Goal: Task Accomplishment & Management: Manage account settings

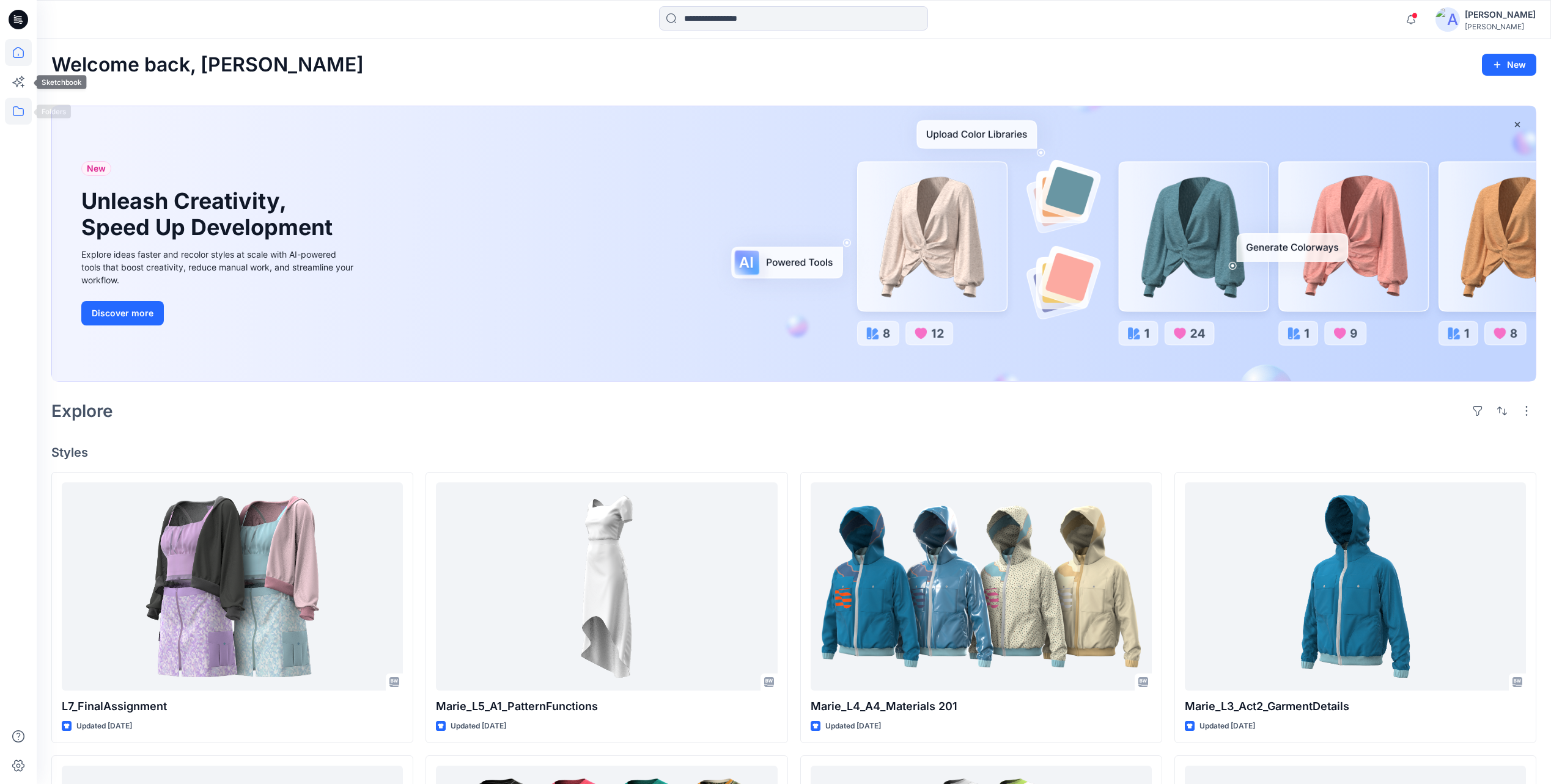
click at [21, 101] on icon at bounding box center [18, 111] width 26 height 26
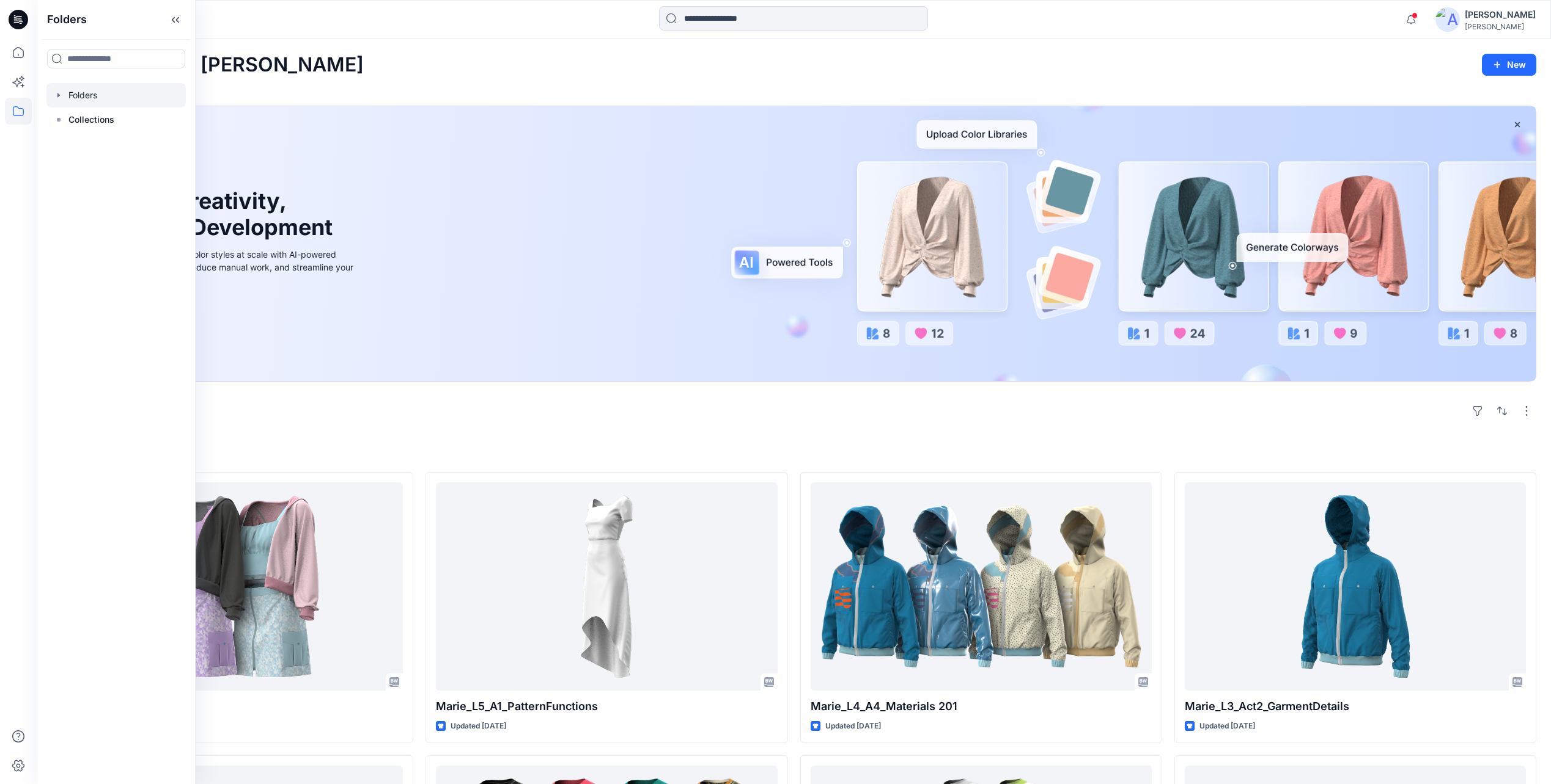
click at [80, 96] on div at bounding box center [116, 95] width 140 height 25
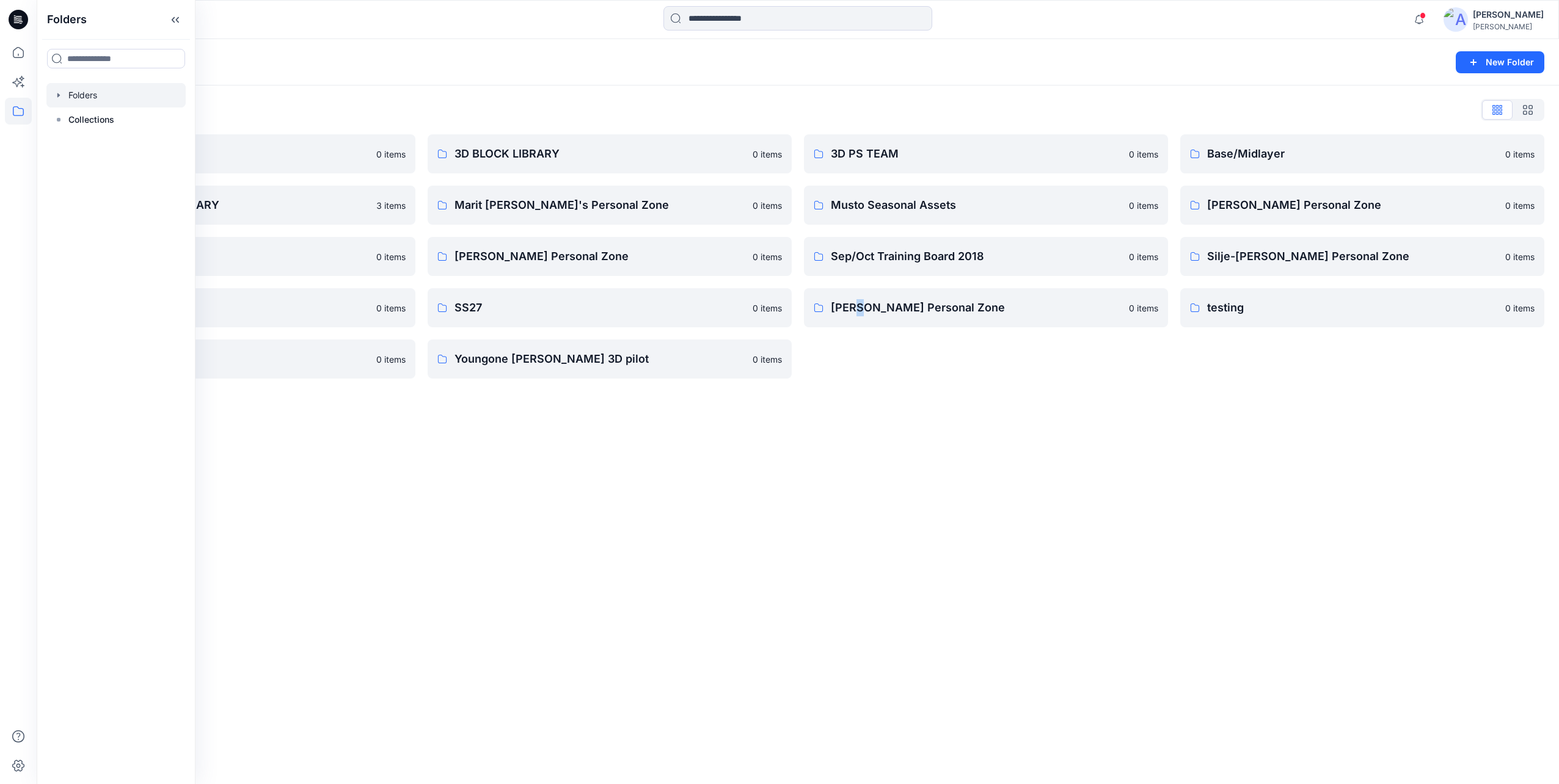
click at [863, 474] on div "Folders New Folder Folders List 3D 0 items BLOCK PATTERN LIBRARY 3 items Public…" at bounding box center [797, 411] width 1522 height 745
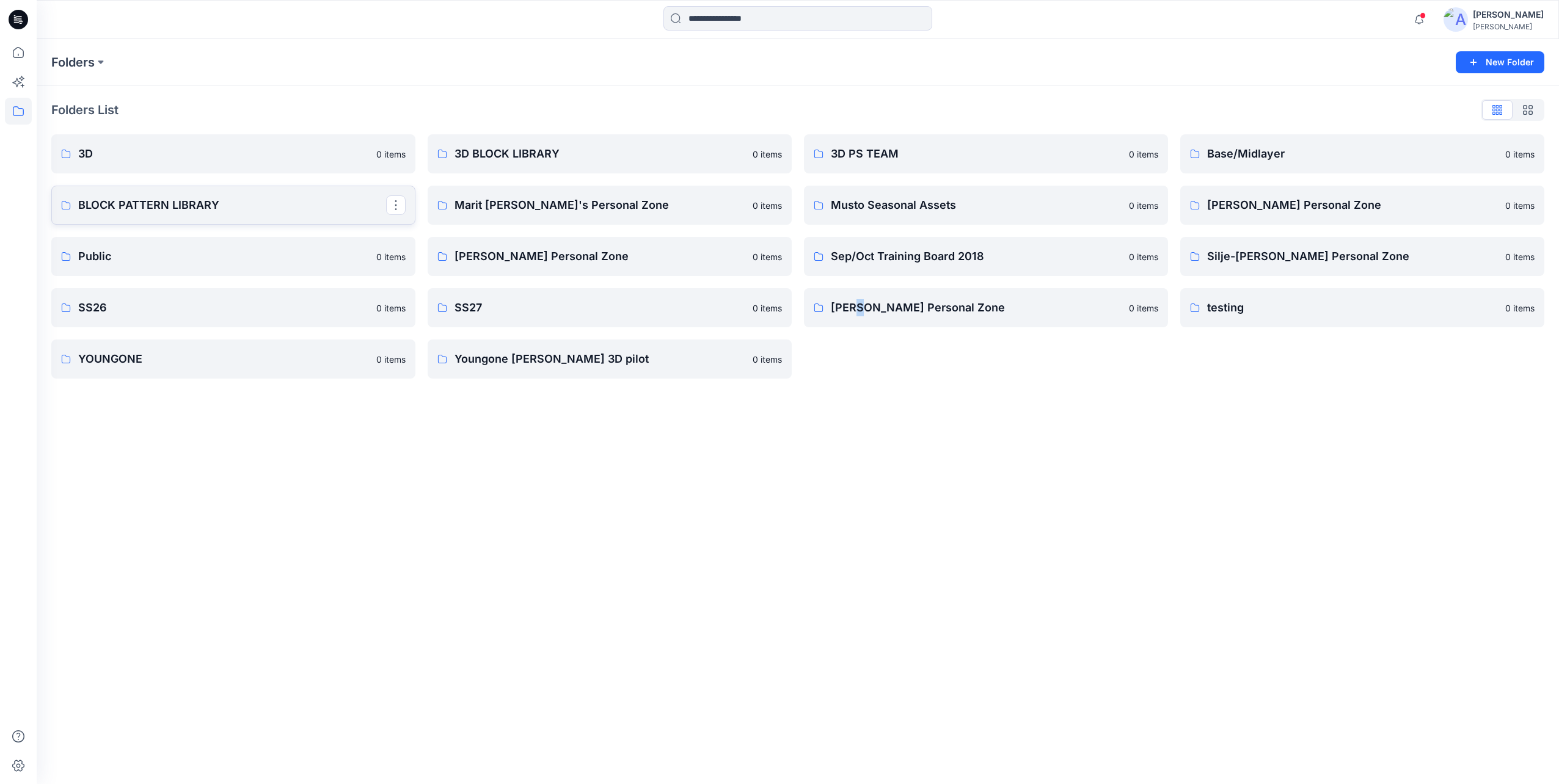
click at [223, 212] on p "BLOCK PATTERN LIBRARY" at bounding box center [232, 205] width 308 height 17
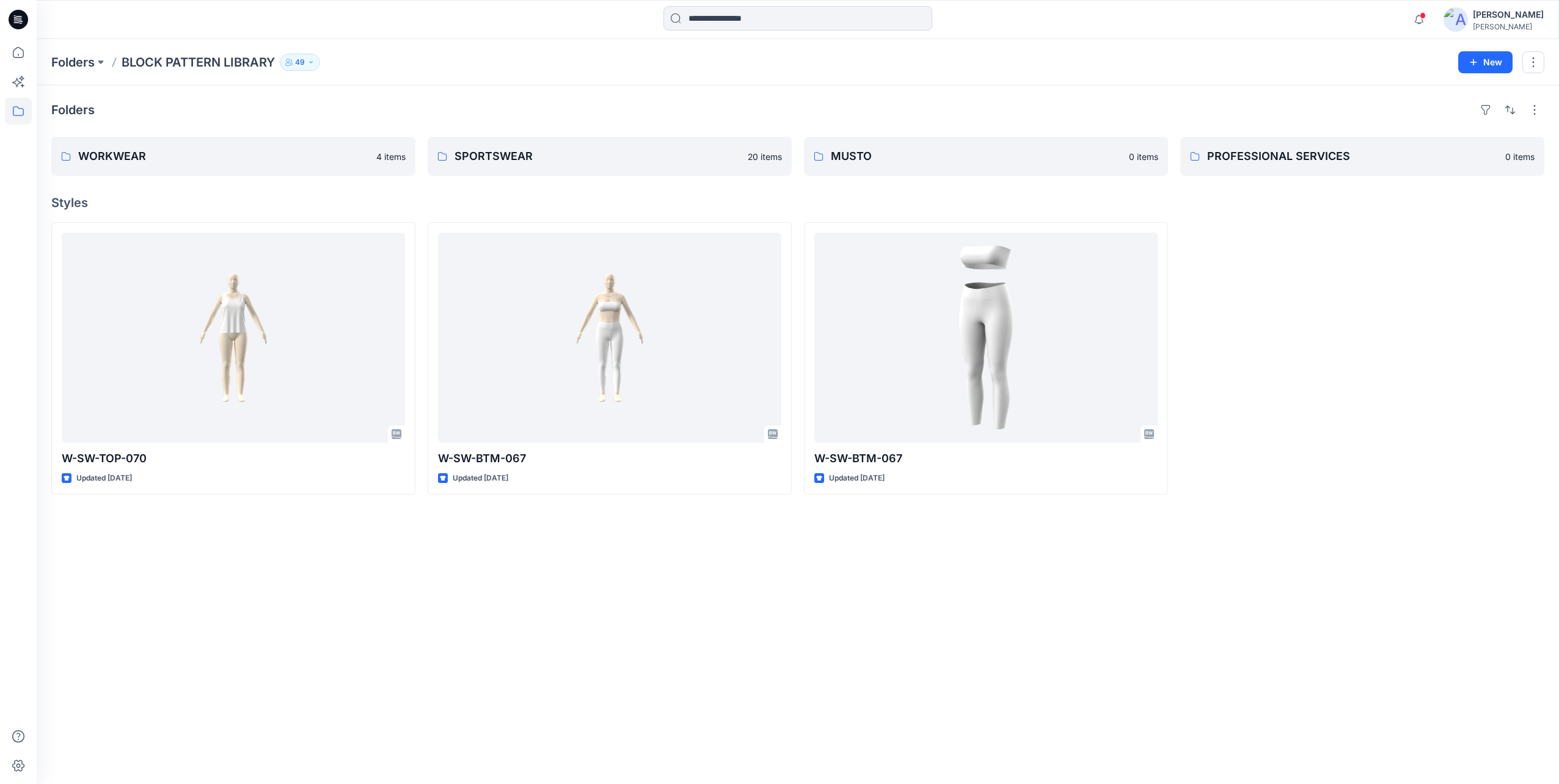
click at [310, 66] on button "49" at bounding box center [300, 62] width 41 height 17
click at [449, 102] on button "Manage Users" at bounding box center [445, 97] width 20 height 20
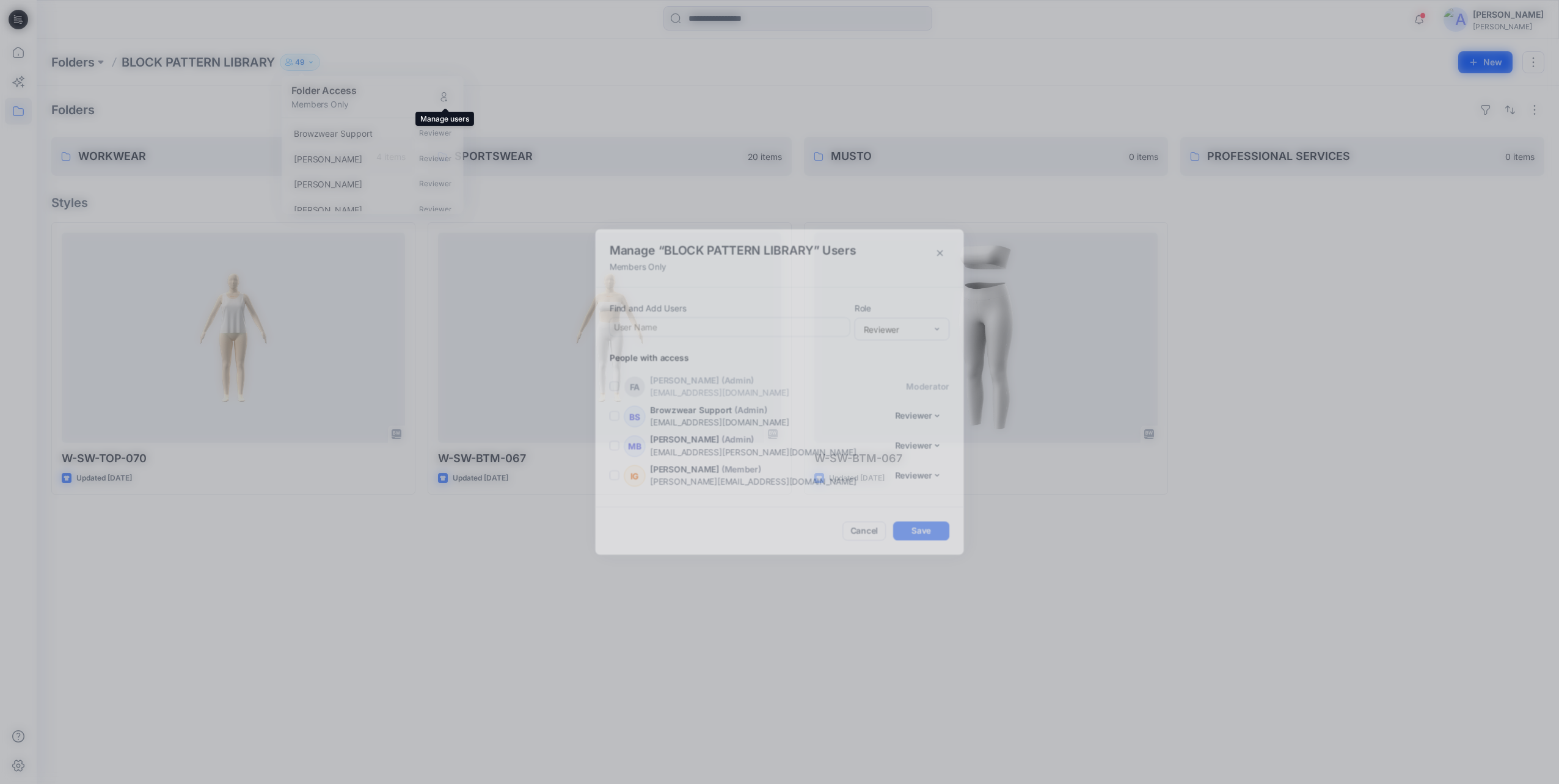
scroll to position [1370, 0]
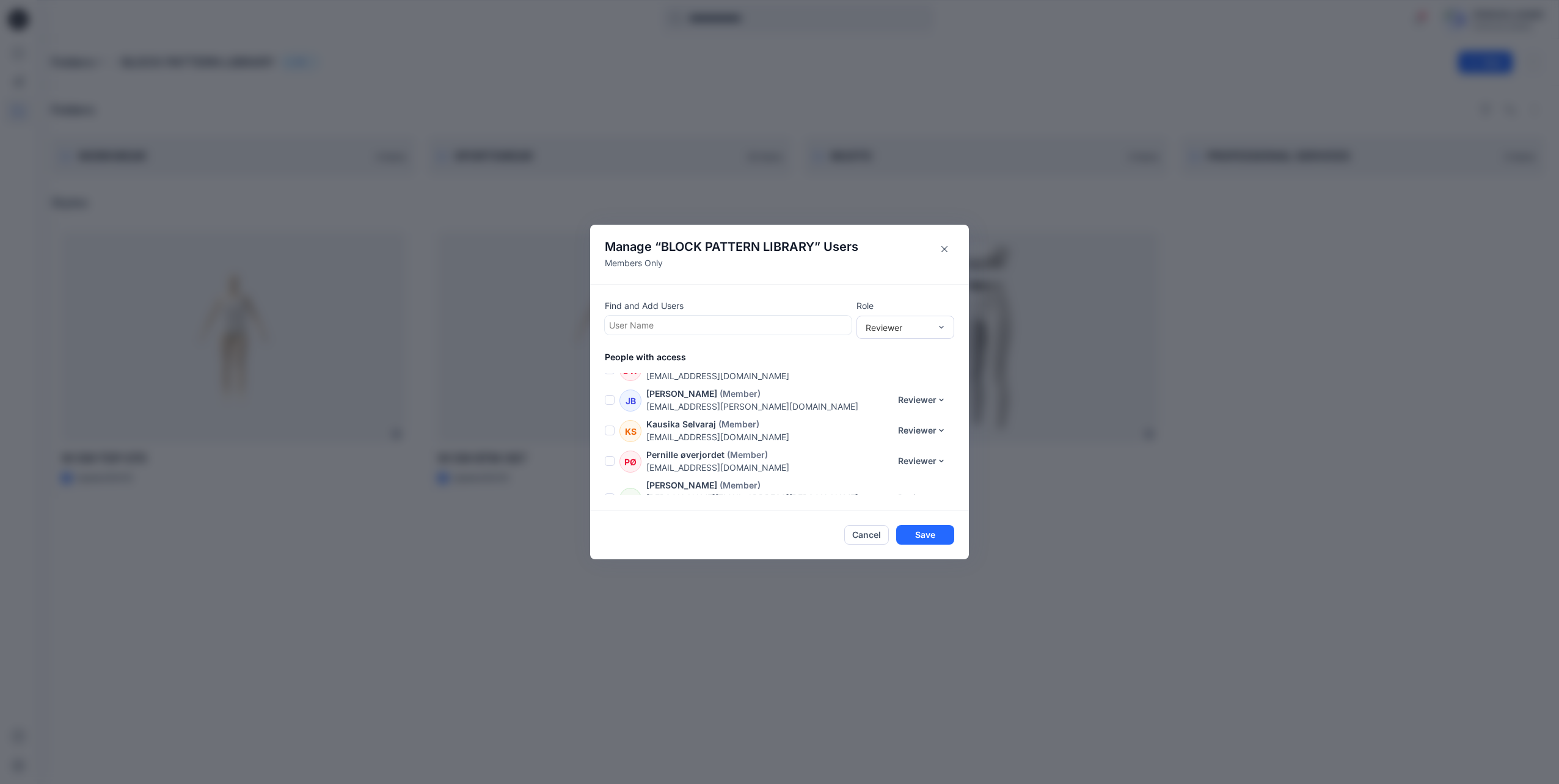
click at [715, 326] on div at bounding box center [729, 325] width 239 height 15
type input "***"
click at [673, 355] on p "[PERSON_NAME]" at bounding box center [667, 356] width 69 height 16
click at [939, 533] on button "Save" at bounding box center [926, 535] width 59 height 20
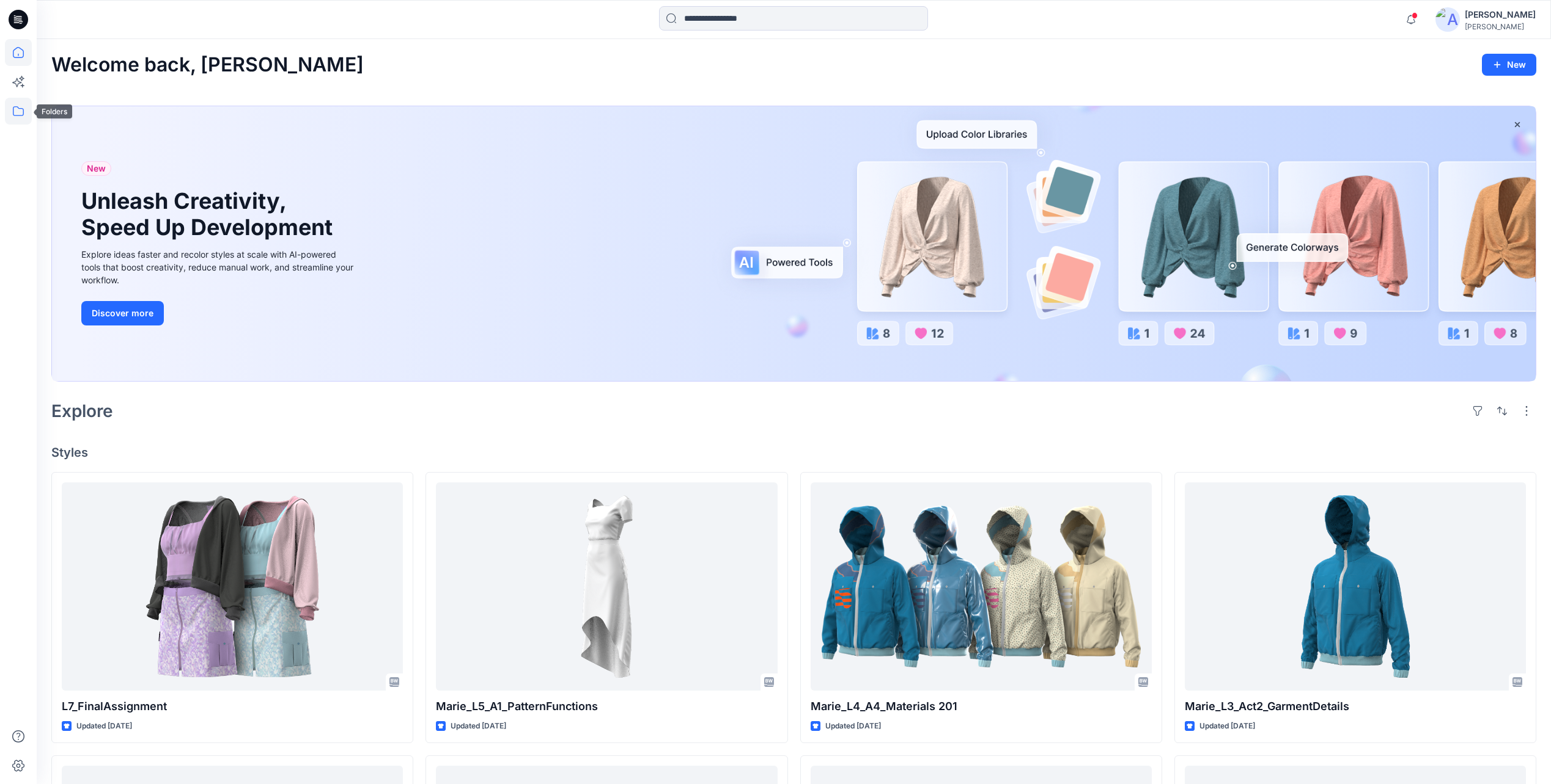
click at [21, 110] on icon at bounding box center [18, 111] width 26 height 26
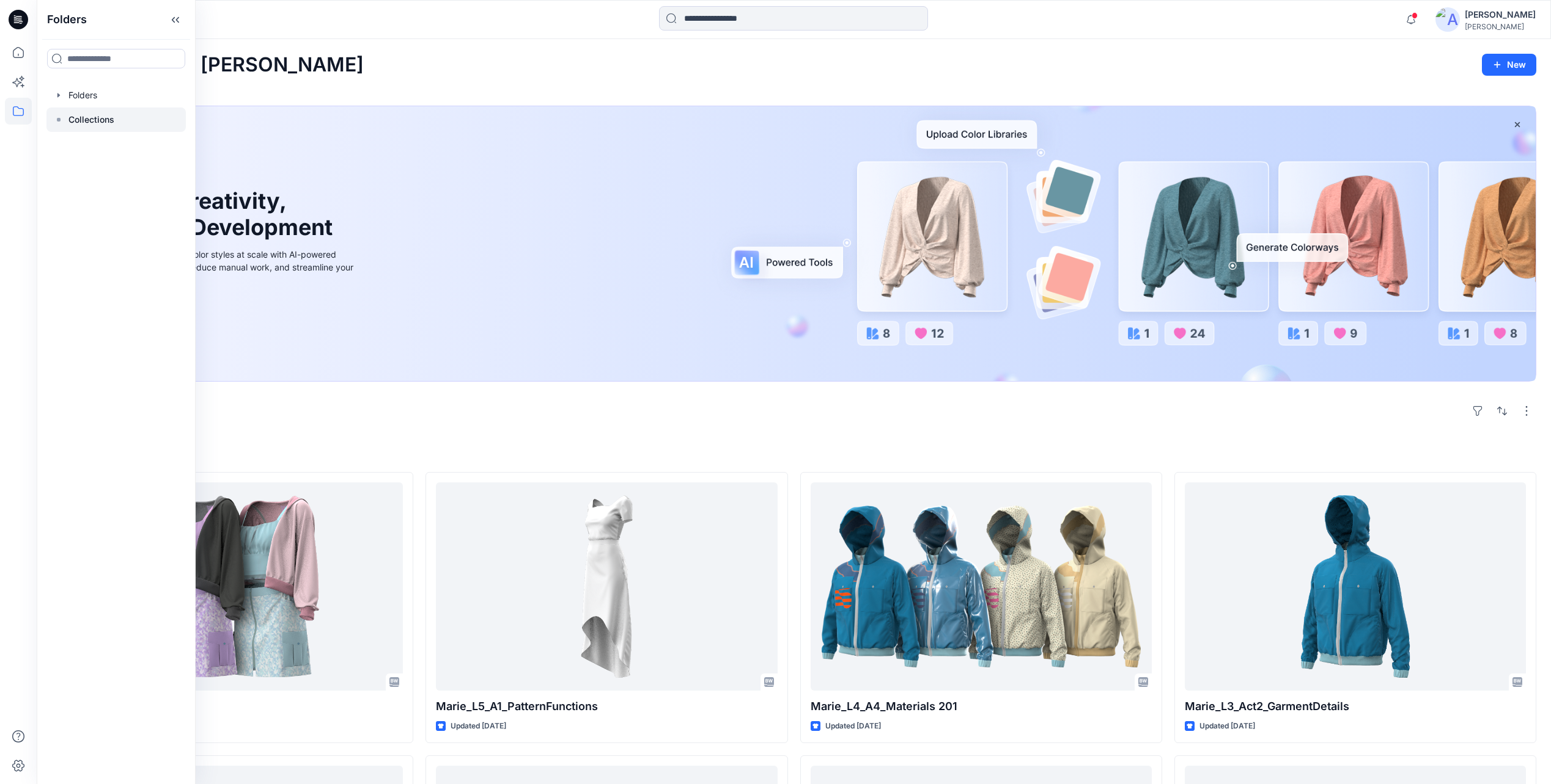
click at [80, 120] on p "Collections" at bounding box center [92, 120] width 46 height 15
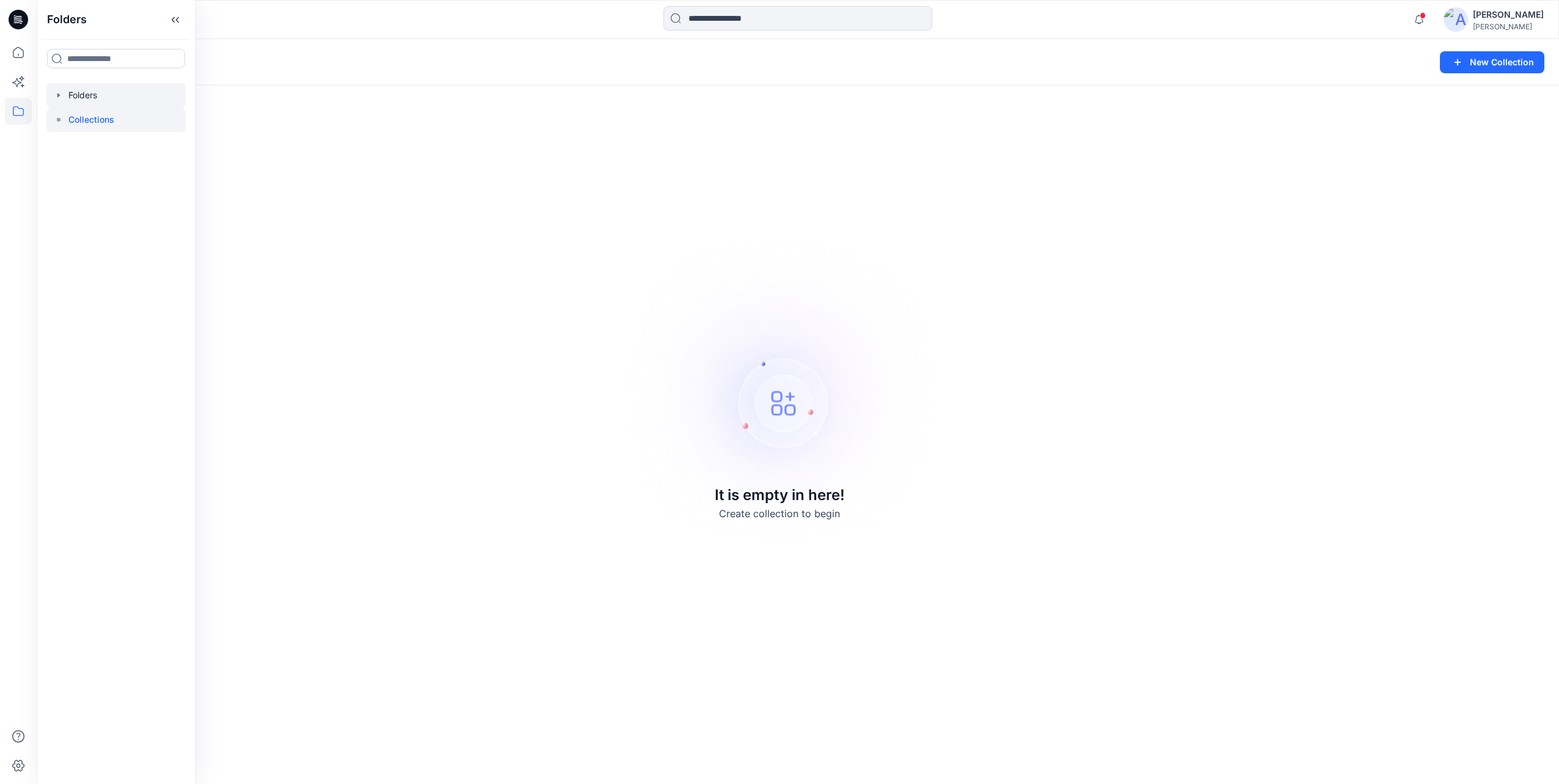
click at [78, 100] on div at bounding box center [116, 95] width 140 height 25
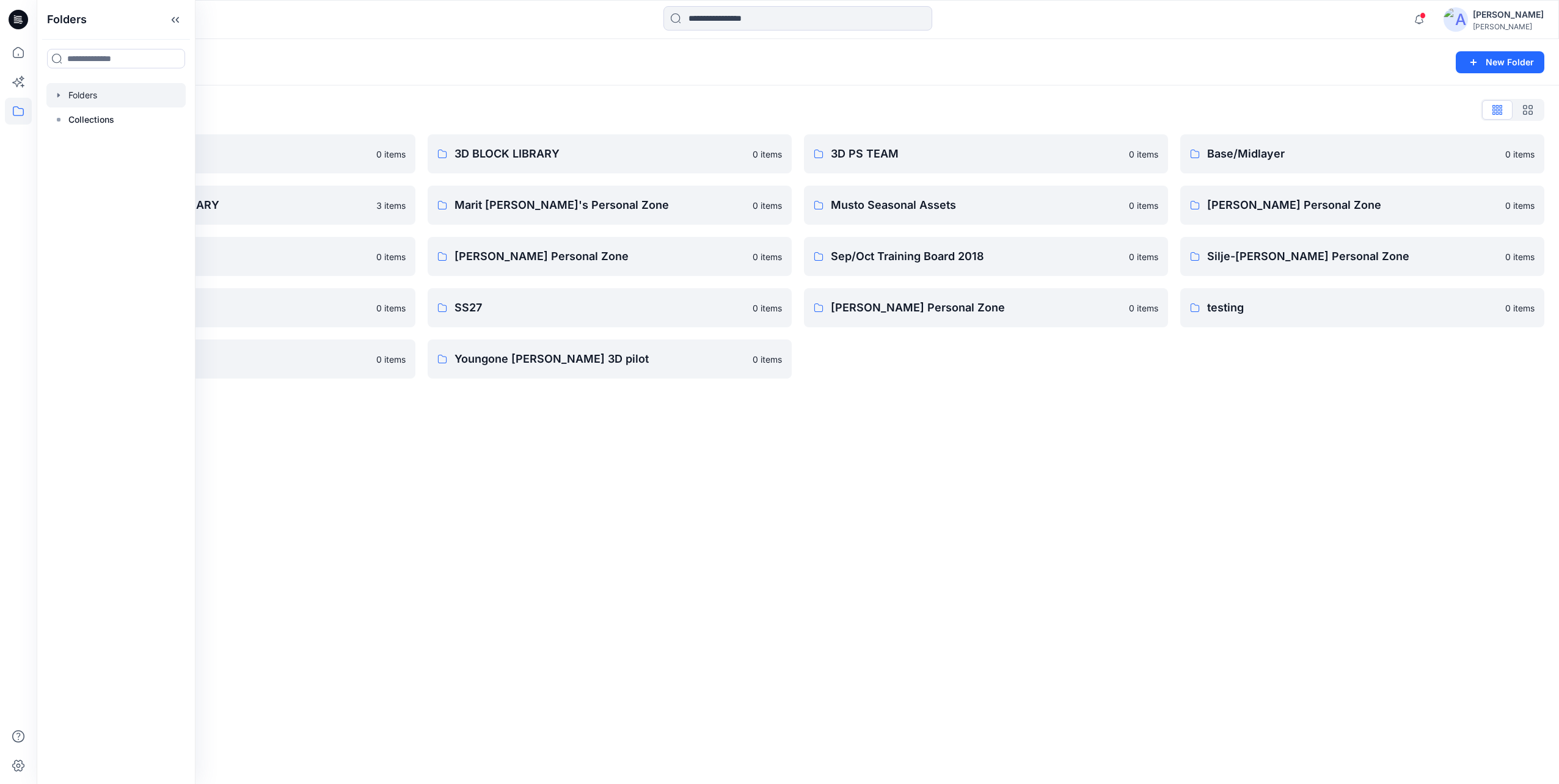
click at [553, 579] on div "Folders New Folder Folders List 3D 0 items BLOCK PATTERN LIBRARY 3 items Public…" at bounding box center [797, 411] width 1522 height 745
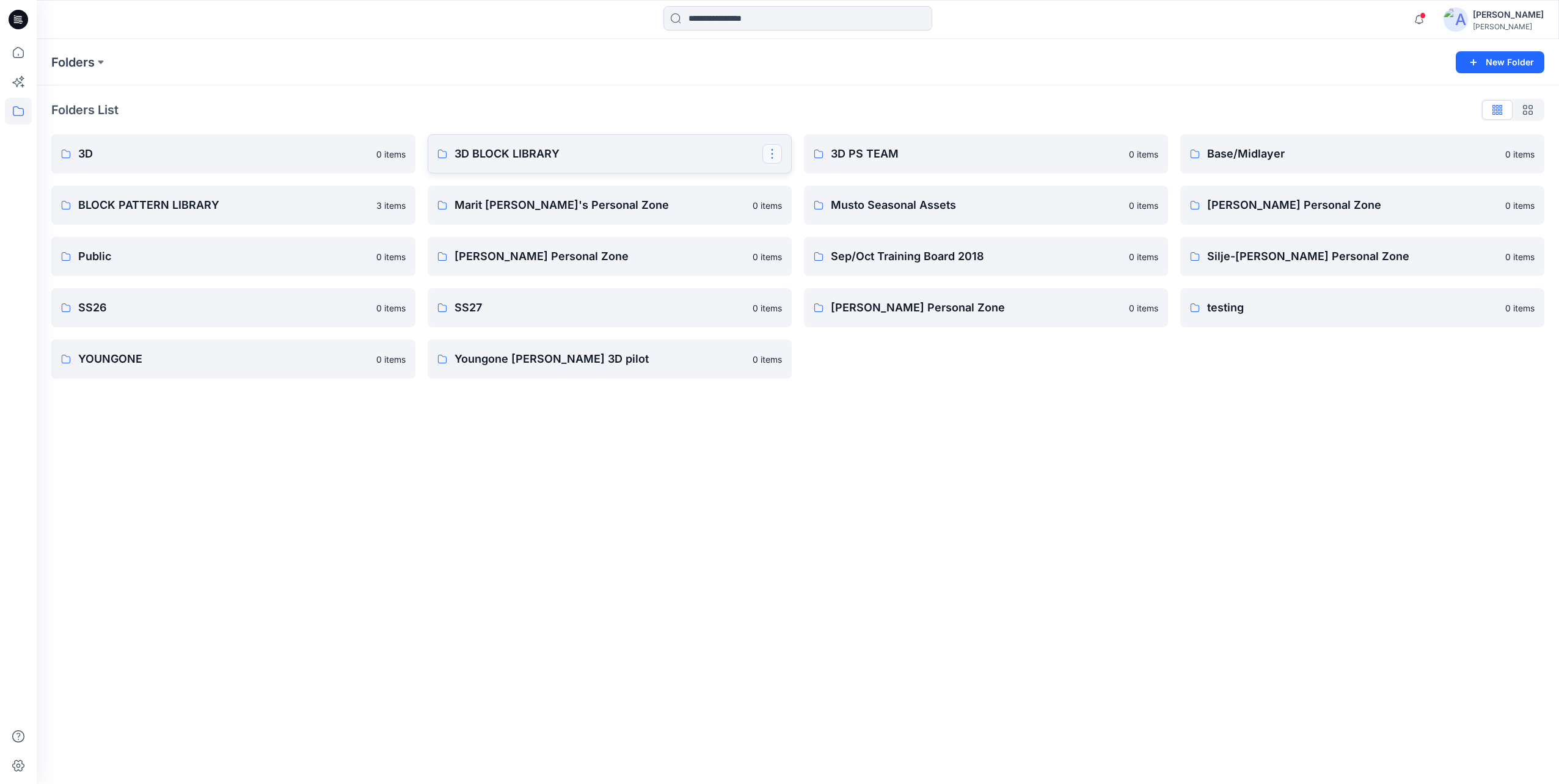
click at [771, 153] on button "button" at bounding box center [772, 154] width 20 height 20
click at [817, 225] on p "Manage Users" at bounding box center [815, 227] width 58 height 13
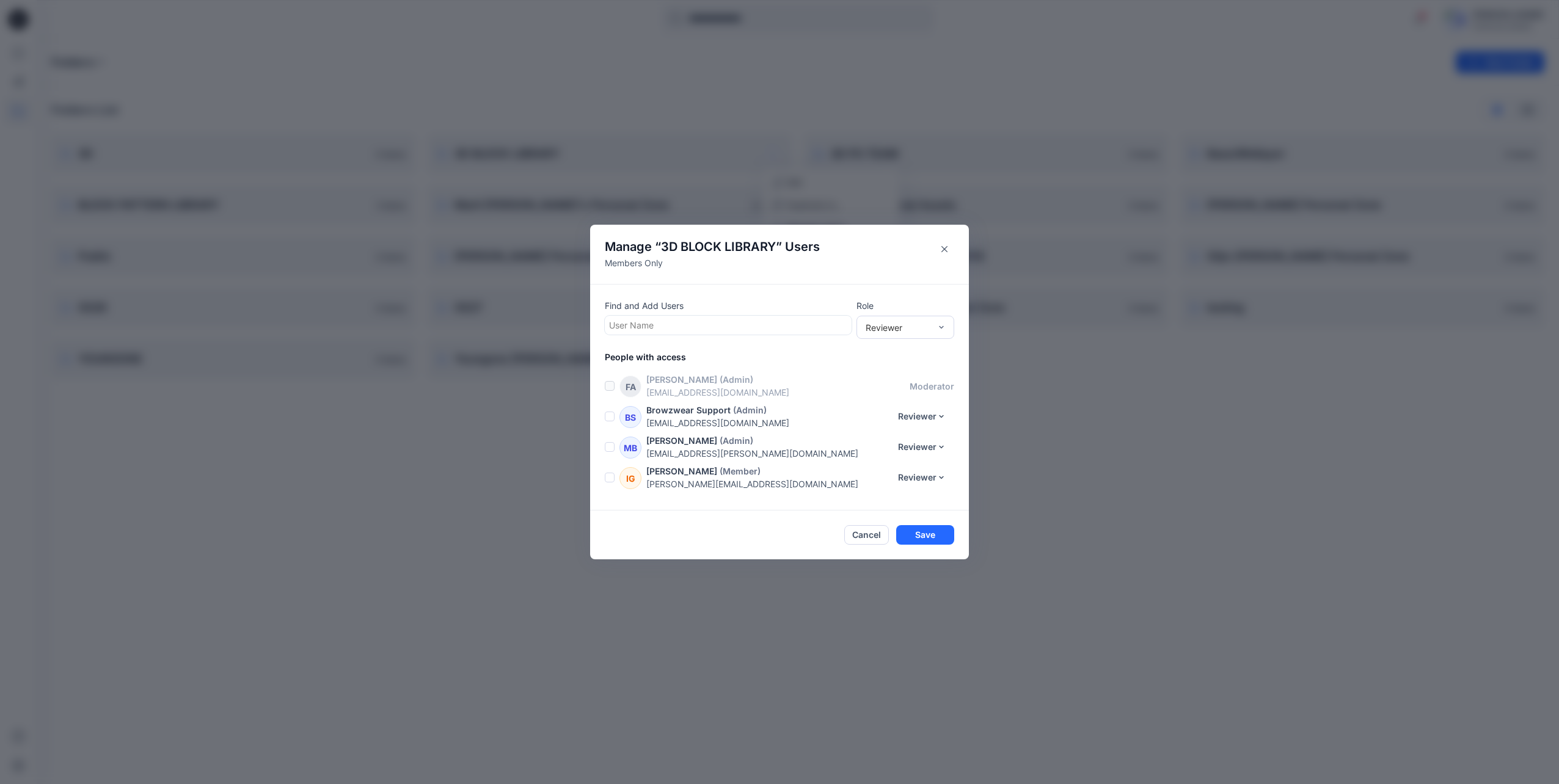
click at [786, 323] on div at bounding box center [729, 325] width 239 height 15
type input "***"
click at [717, 352] on div "EK Emeli Knuts" at bounding box center [729, 356] width 232 height 17
click at [938, 539] on button "Save" at bounding box center [926, 535] width 59 height 20
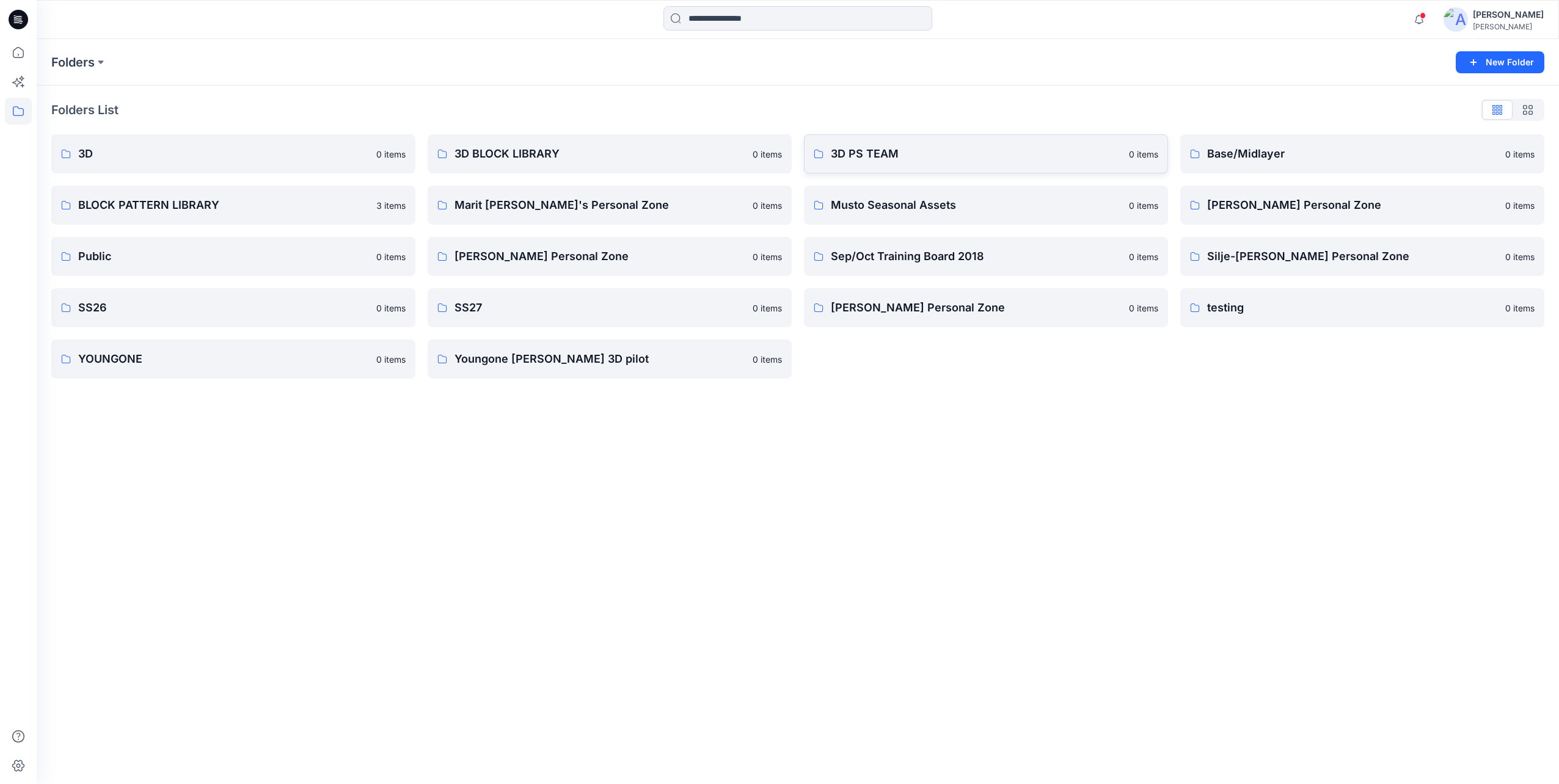
click at [1124, 152] on link "3D PS TEAM 0 items" at bounding box center [986, 153] width 364 height 39
